Goal: Information Seeking & Learning: Learn about a topic

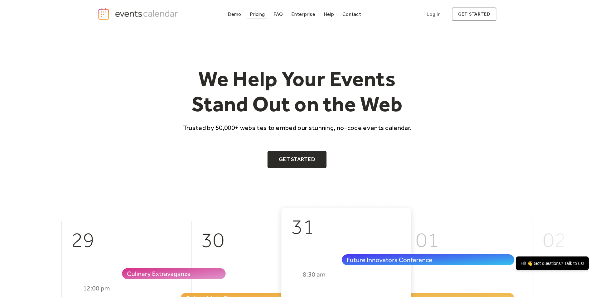
click at [261, 12] on div "Pricing" at bounding box center [257, 13] width 15 height 3
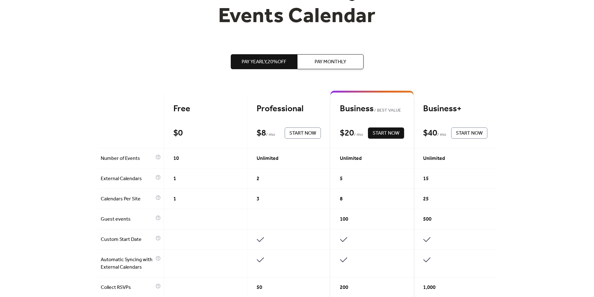
scroll to position [94, 0]
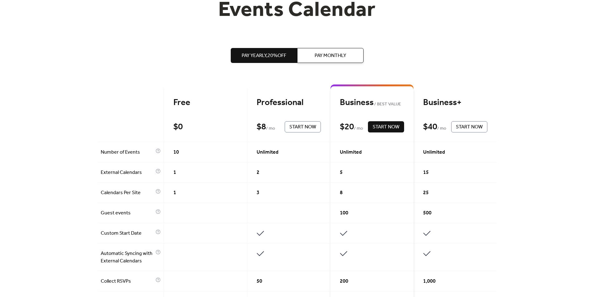
click at [178, 155] on div "10" at bounding box center [205, 152] width 83 height 20
click at [189, 102] on div "Free" at bounding box center [205, 102] width 64 height 11
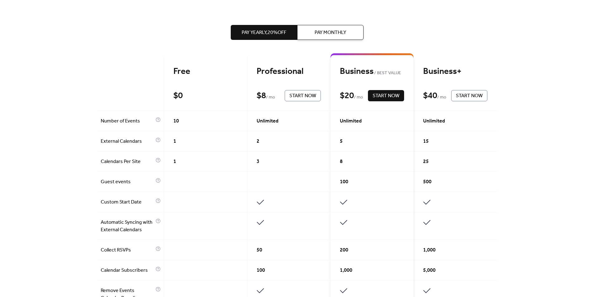
scroll to position [0, 0]
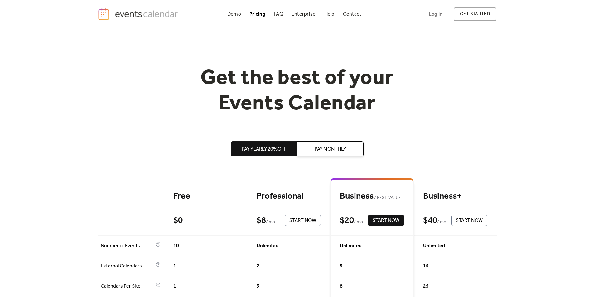
click at [238, 12] on div "Demo" at bounding box center [234, 13] width 14 height 3
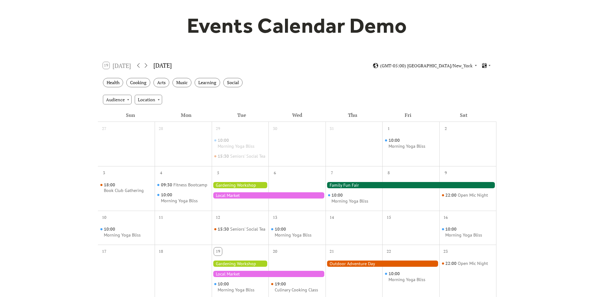
scroll to position [62, 0]
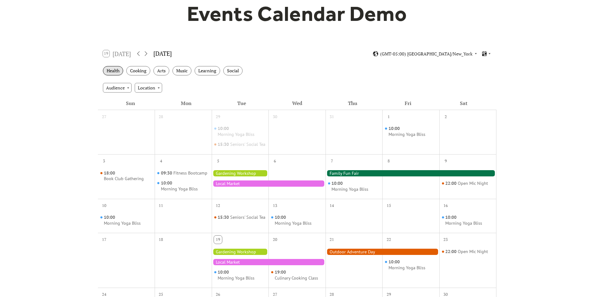
click at [117, 72] on div "Health" at bounding box center [113, 71] width 20 height 10
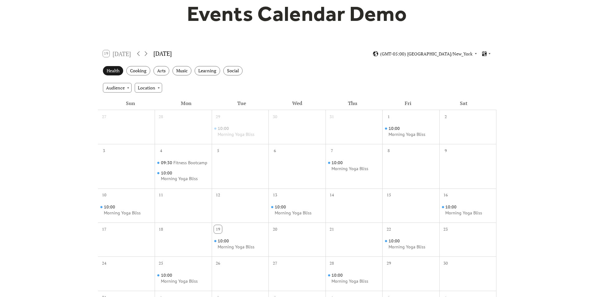
click at [117, 72] on div "Health" at bounding box center [113, 71] width 20 height 10
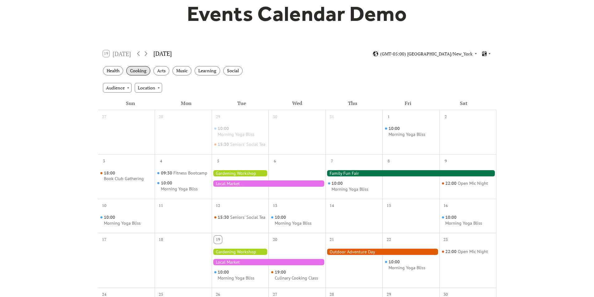
click at [139, 70] on div "Cooking" at bounding box center [138, 71] width 24 height 10
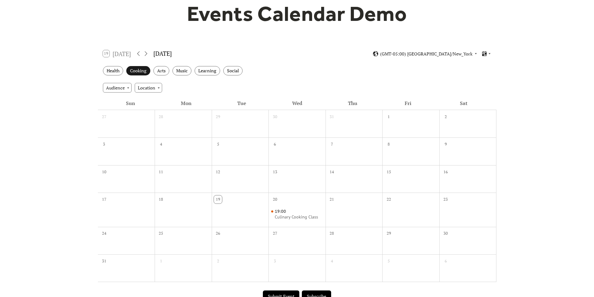
click at [139, 70] on div "Cooking" at bounding box center [138, 71] width 24 height 10
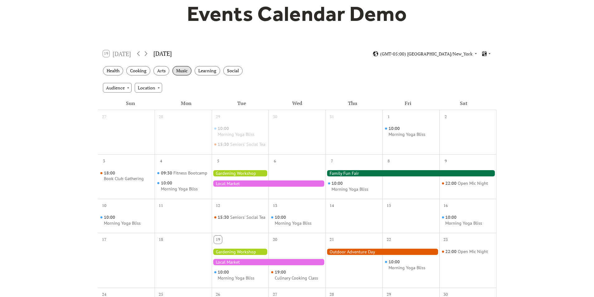
click at [182, 69] on div "Music" at bounding box center [182, 71] width 19 height 10
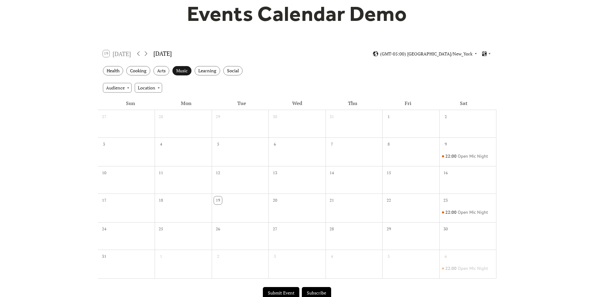
click at [181, 69] on div "Music" at bounding box center [182, 71] width 19 height 10
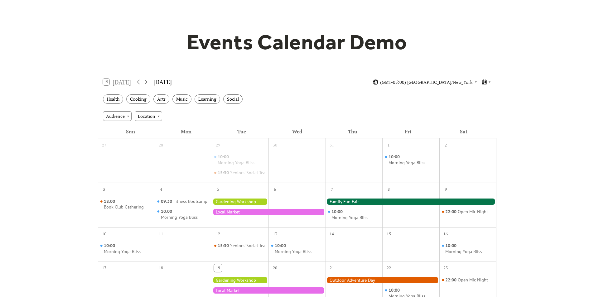
scroll to position [0, 0]
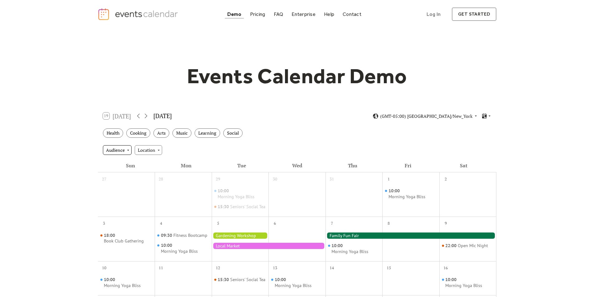
click at [125, 148] on div "Audience" at bounding box center [117, 149] width 29 height 9
click at [121, 176] on span "Family" at bounding box center [114, 173] width 13 height 7
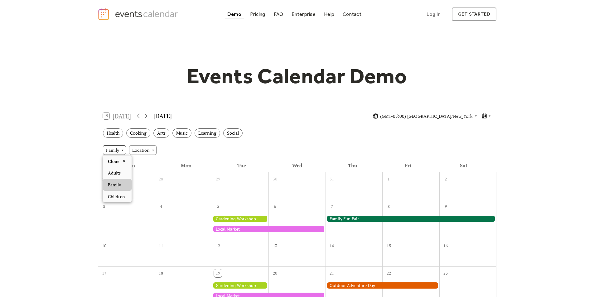
click at [120, 149] on div "Family" at bounding box center [114, 149] width 23 height 9
click at [116, 196] on span "Children" at bounding box center [116, 196] width 17 height 7
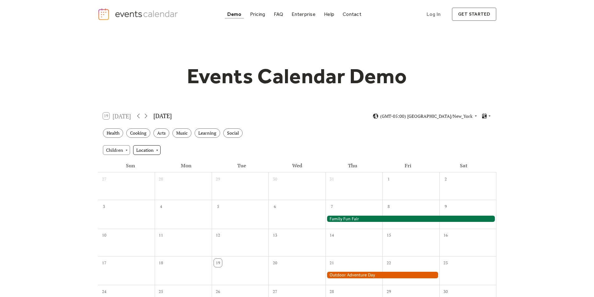
click at [144, 154] on div "Location" at bounding box center [146, 149] width 27 height 9
click at [146, 161] on span "Indoor" at bounding box center [145, 161] width 14 height 7
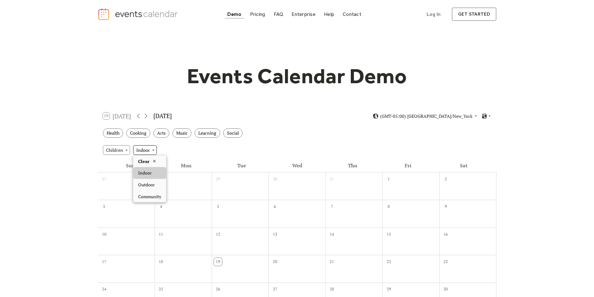
click at [146, 153] on div "Indoor" at bounding box center [145, 149] width 24 height 9
click at [146, 160] on span "Clear" at bounding box center [143, 161] width 11 height 7
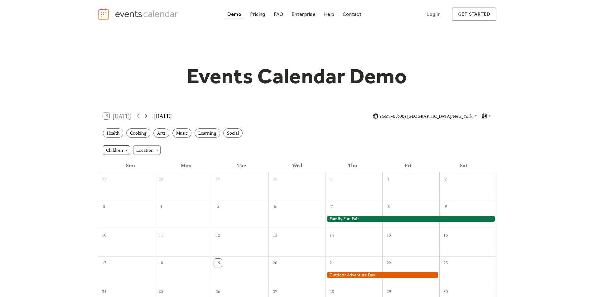
click at [128, 151] on div "Children" at bounding box center [116, 149] width 27 height 9
click at [124, 160] on icon at bounding box center [124, 161] width 5 height 5
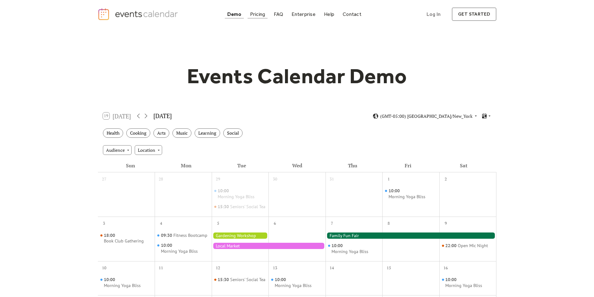
click at [253, 16] on div "Pricing" at bounding box center [257, 13] width 15 height 3
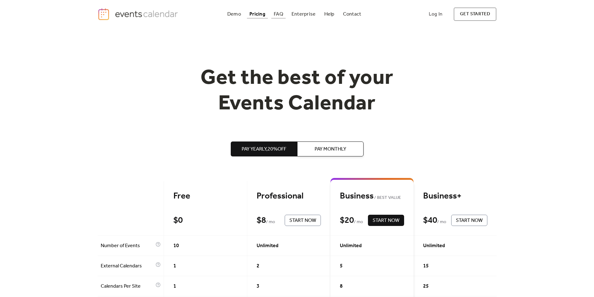
click at [281, 12] on div "FAQ" at bounding box center [278, 13] width 9 height 3
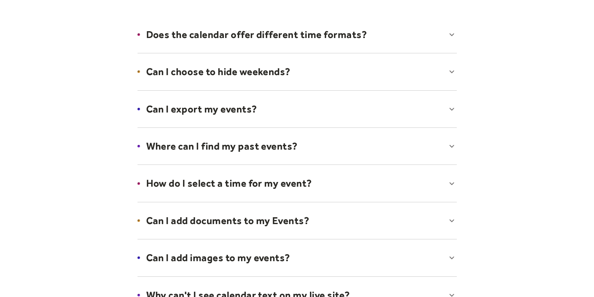
scroll to position [94, 0]
click at [451, 107] on div at bounding box center [297, 109] width 332 height 38
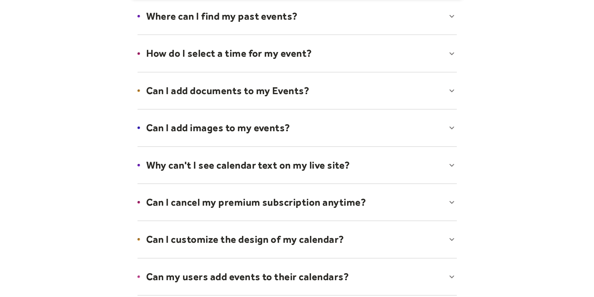
scroll to position [250, 0]
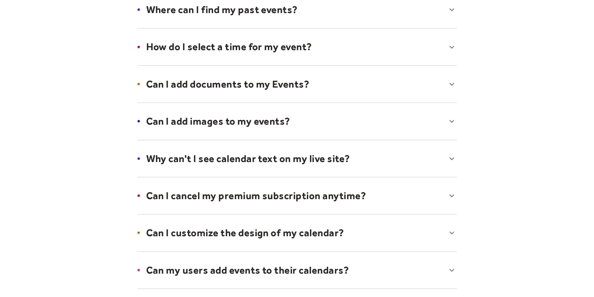
click at [448, 157] on div at bounding box center [297, 159] width 332 height 38
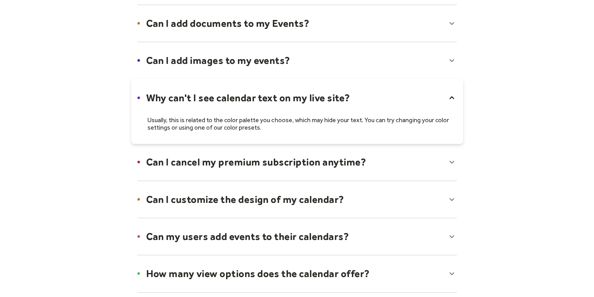
scroll to position [406, 0]
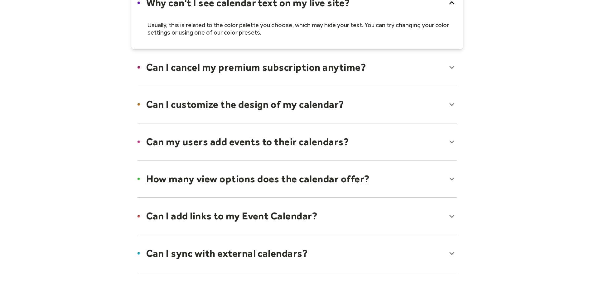
click at [447, 74] on div at bounding box center [297, 67] width 332 height 38
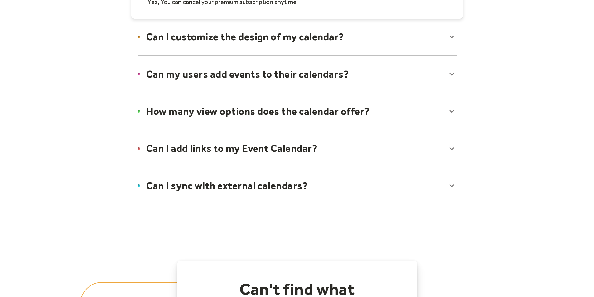
scroll to position [499, 0]
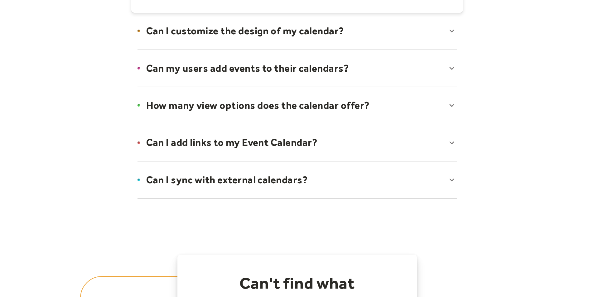
click at [450, 168] on div at bounding box center [297, 180] width 332 height 38
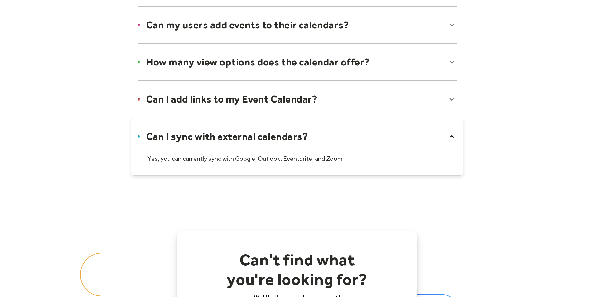
scroll to position [624, 0]
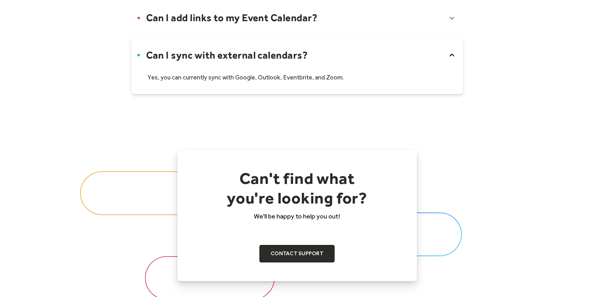
click at [468, 178] on div at bounding box center [297, 215] width 594 height 201
